Goal: Information Seeking & Learning: Learn about a topic

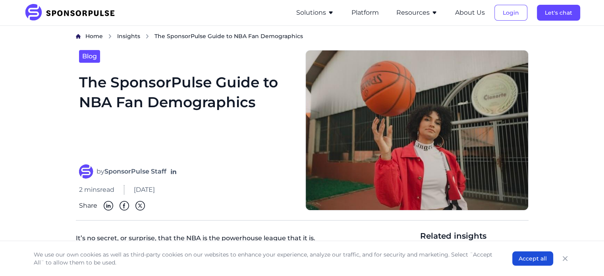
click at [207, 24] on div "SponsorPulse Solutions For Brands Overview Discover data-driven sponsorship ins…" at bounding box center [302, 12] width 556 height 25
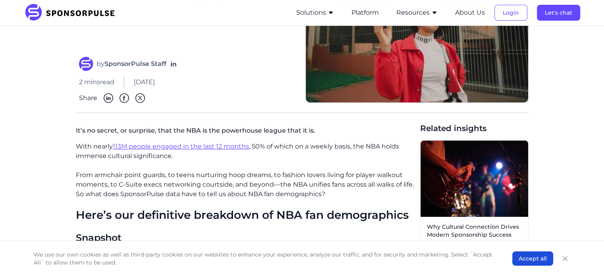
scroll to position [108, 0]
